Goal: Information Seeking & Learning: Learn about a topic

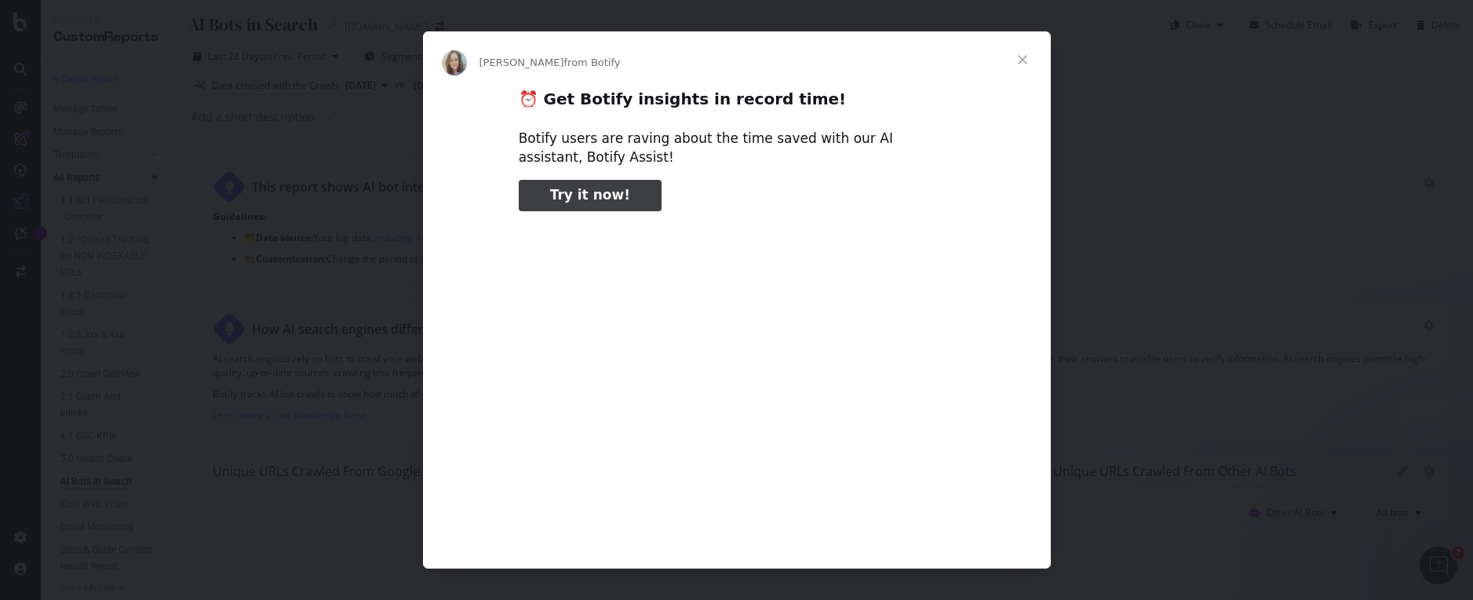
type input "3296666"
click at [1027, 59] on span "Close" at bounding box center [1023, 59] width 57 height 57
